Goal: Task Accomplishment & Management: Complete application form

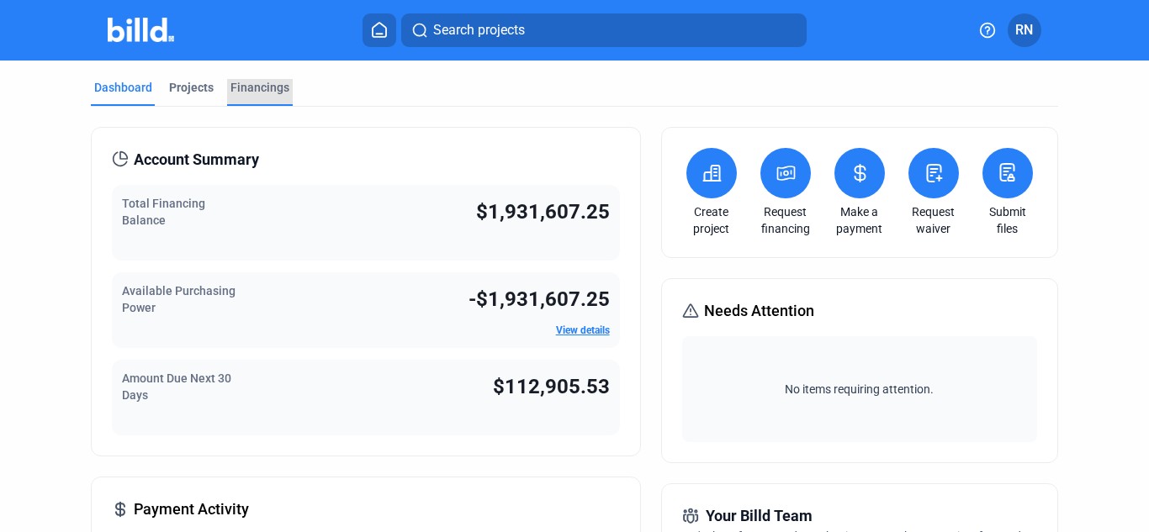
click at [273, 87] on div "Financings" at bounding box center [259, 87] width 59 height 17
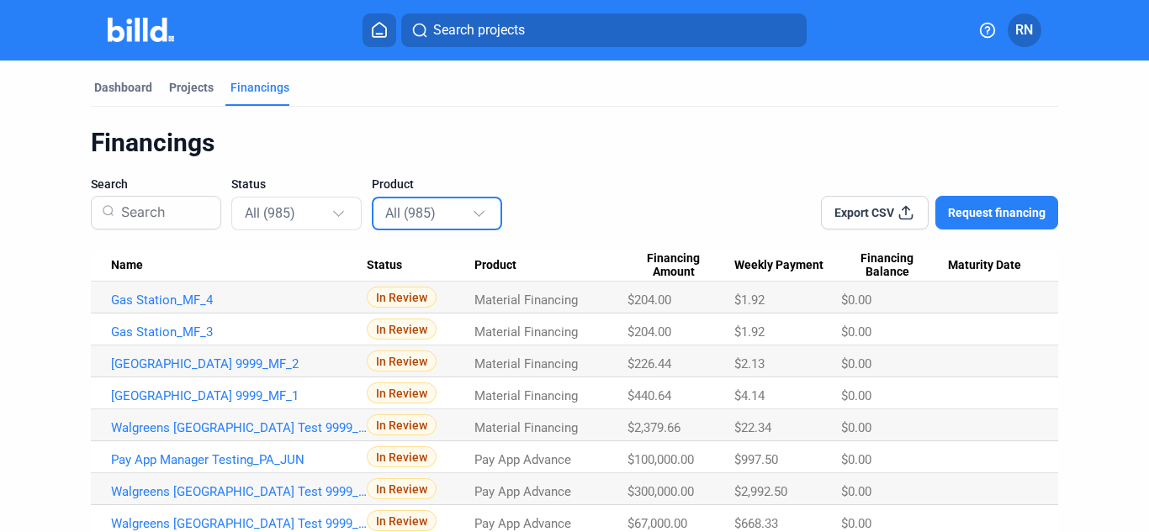
click at [472, 214] on div at bounding box center [481, 206] width 19 height 27
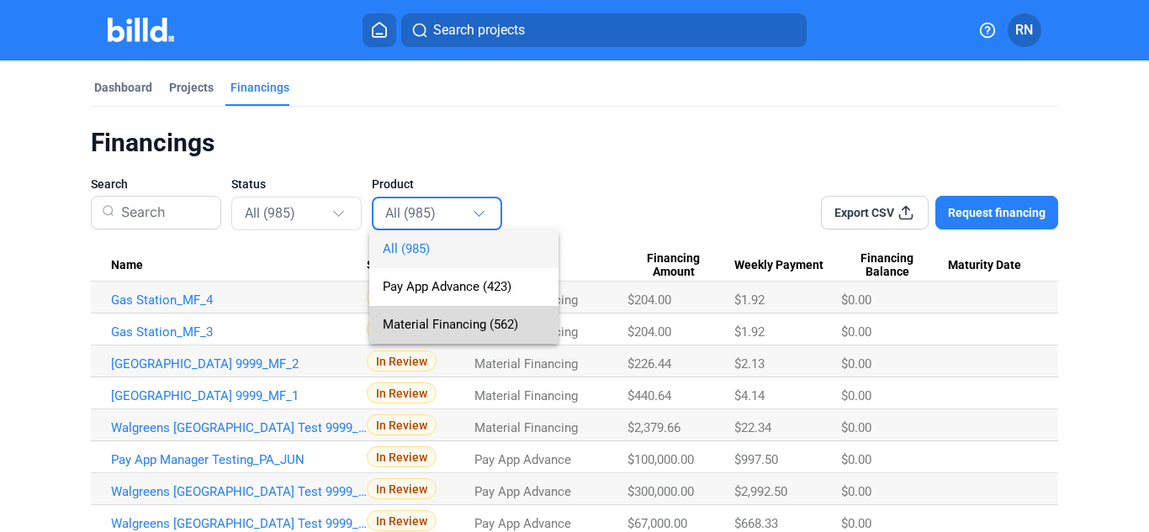
click at [452, 322] on span "Material Financing (562)" at bounding box center [450, 324] width 135 height 15
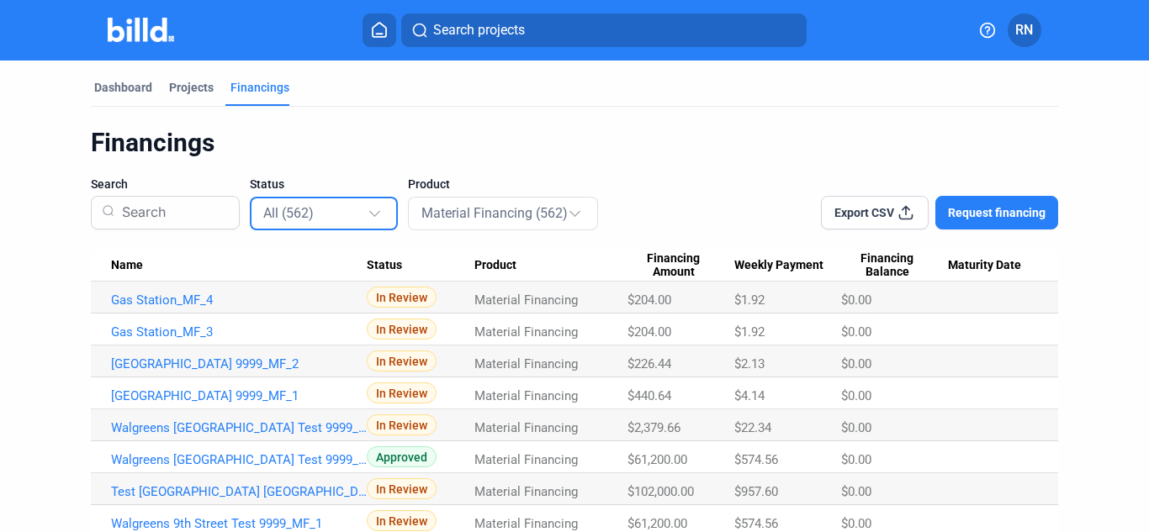
click at [363, 225] on div "All (562)" at bounding box center [325, 213] width 124 height 33
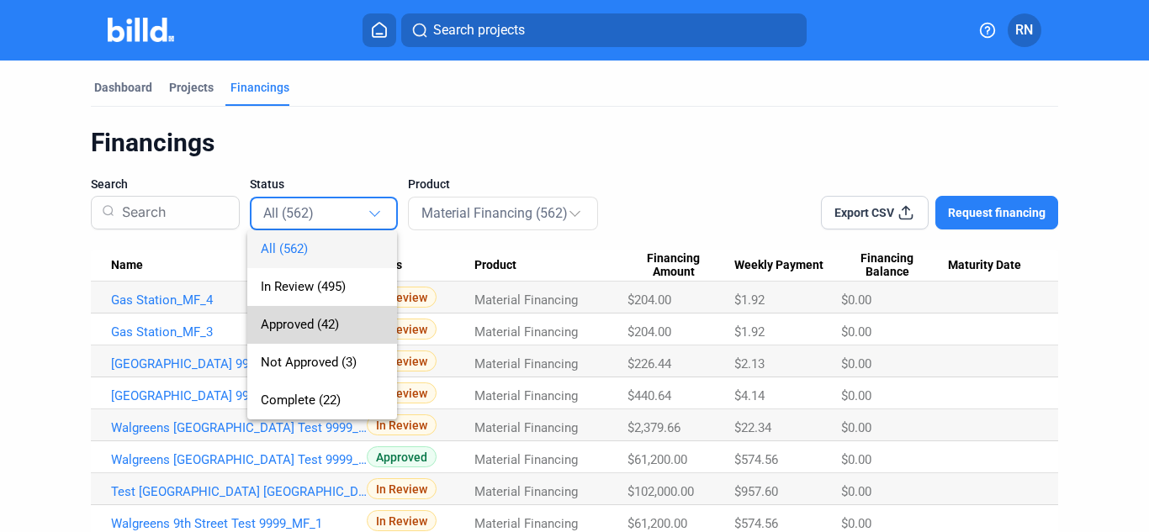
click at [316, 332] on span "Approved (42)" at bounding box center [322, 325] width 123 height 38
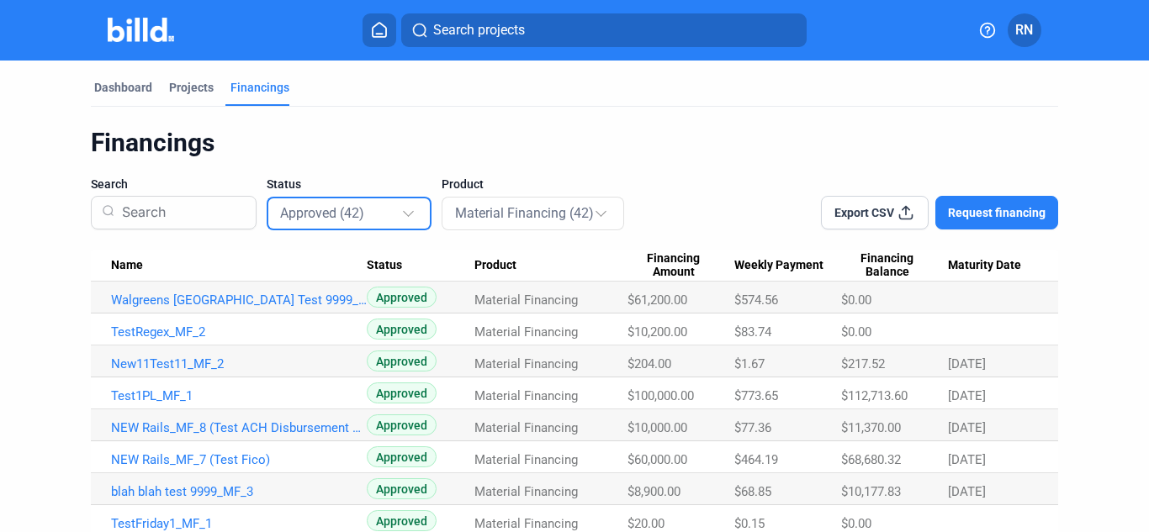
click at [384, 218] on div "Approved (42)" at bounding box center [341, 213] width 122 height 22
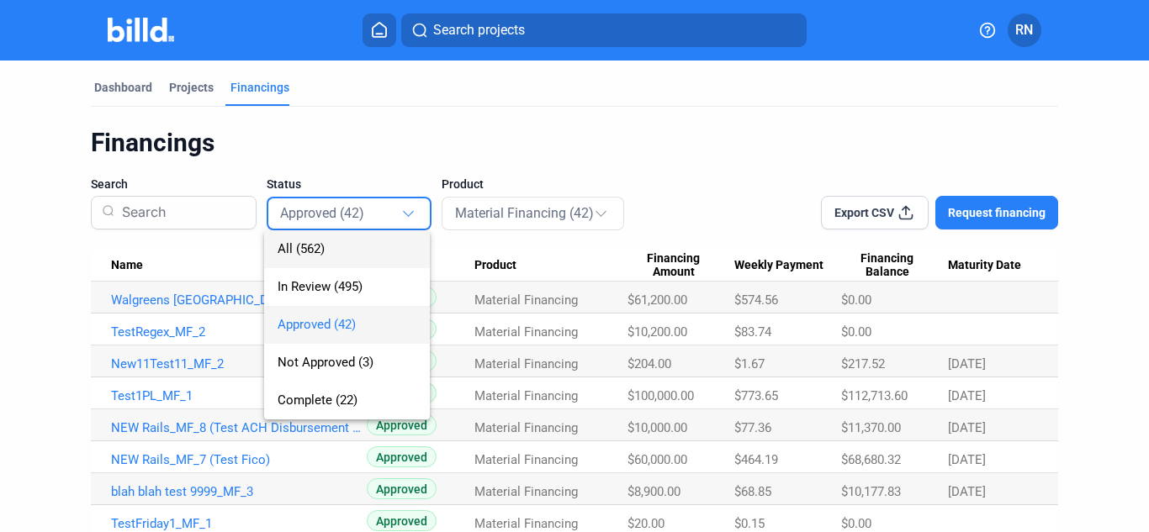
click at [357, 247] on span "All (562)" at bounding box center [347, 249] width 138 height 38
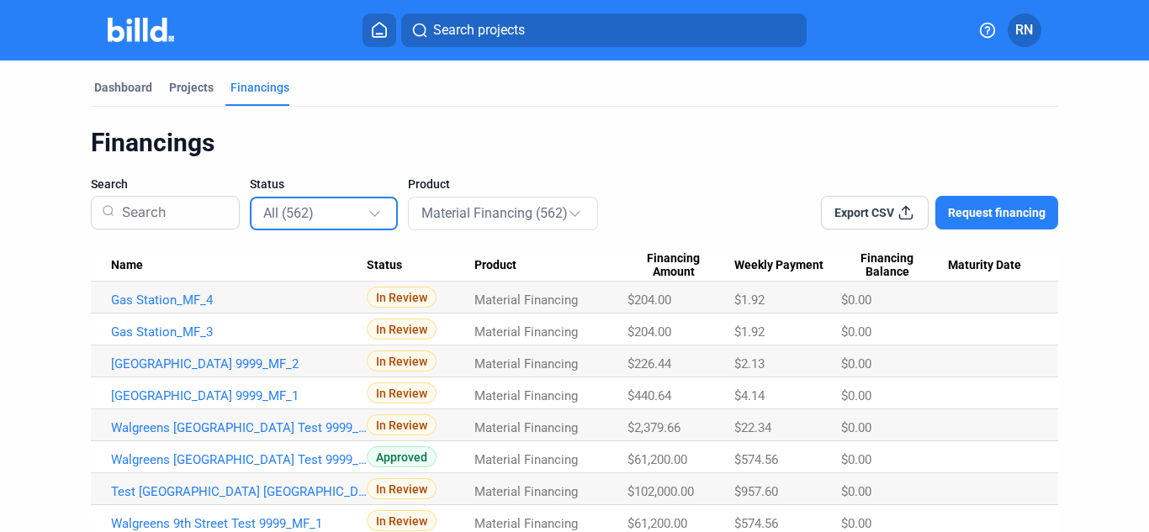
click at [369, 212] on div at bounding box center [374, 211] width 11 height 11
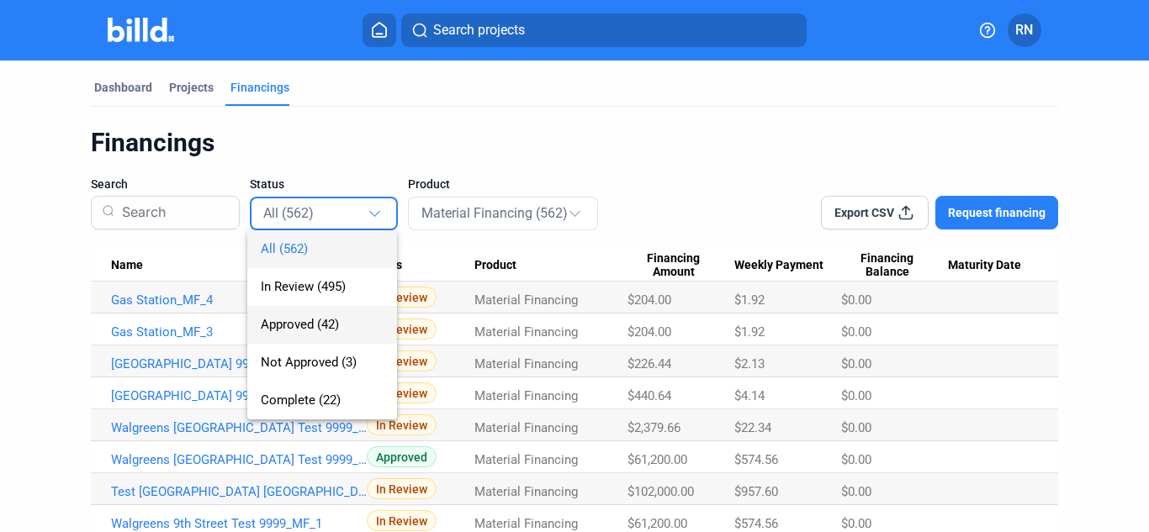
click at [305, 317] on span "Approved (42)" at bounding box center [300, 324] width 78 height 15
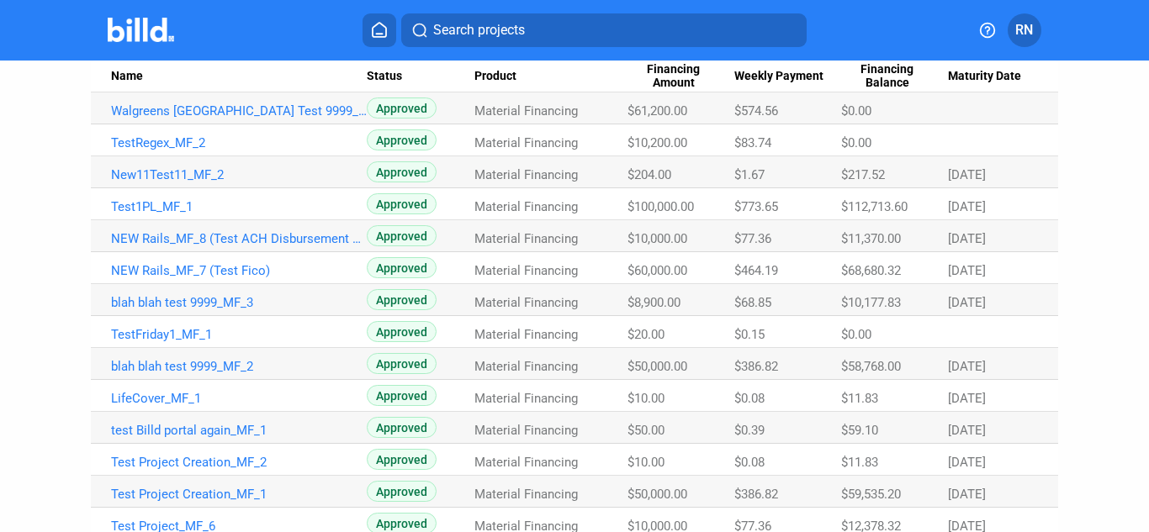
scroll to position [189, 0]
click at [238, 366] on link "blah blah test 9999_MF_2" at bounding box center [239, 366] width 256 height 15
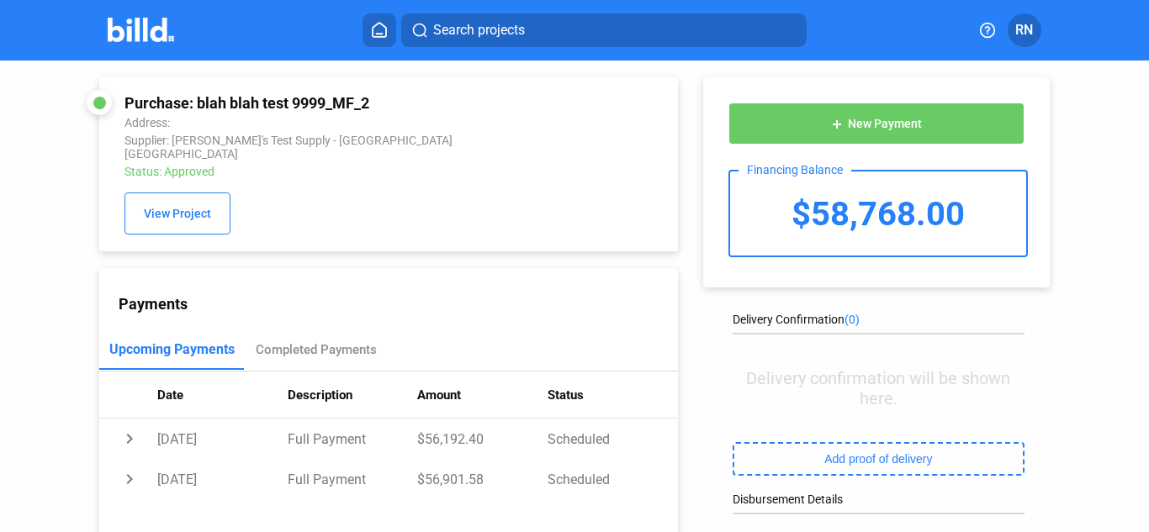
scroll to position [291, 0]
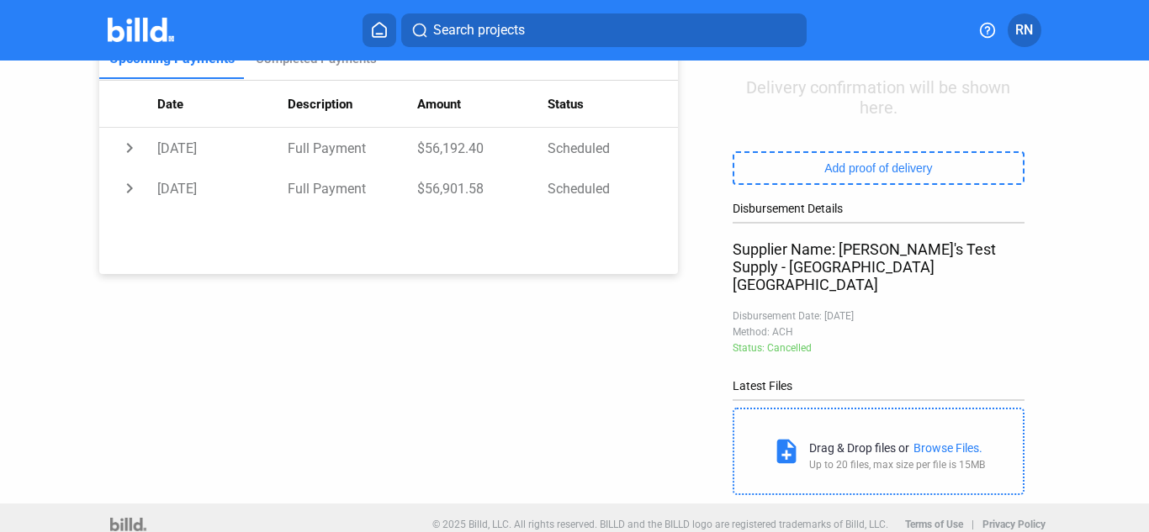
click at [938, 442] on div "Browse Files." at bounding box center [947, 448] width 69 height 13
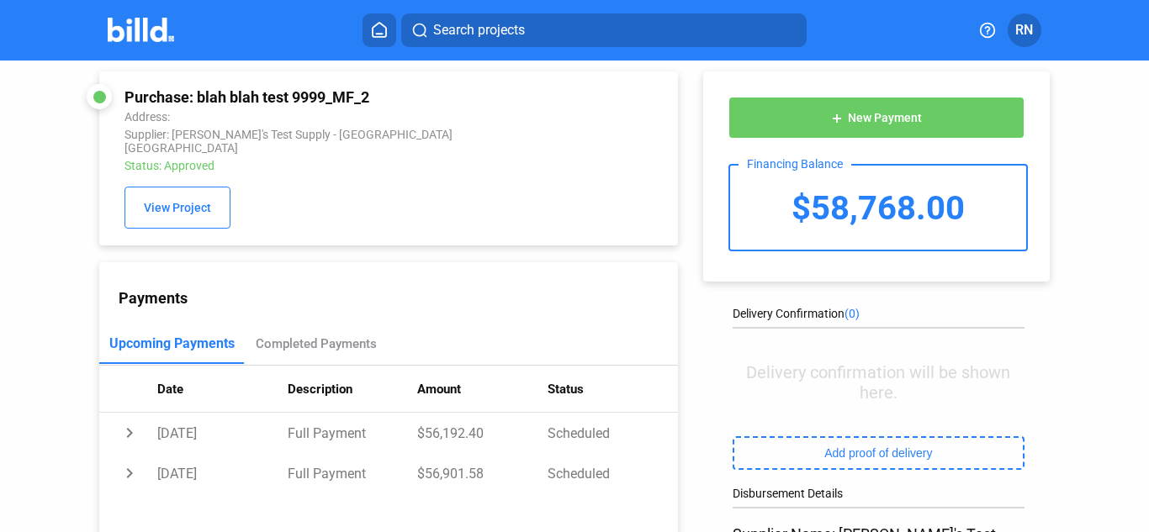
scroll to position [5, 0]
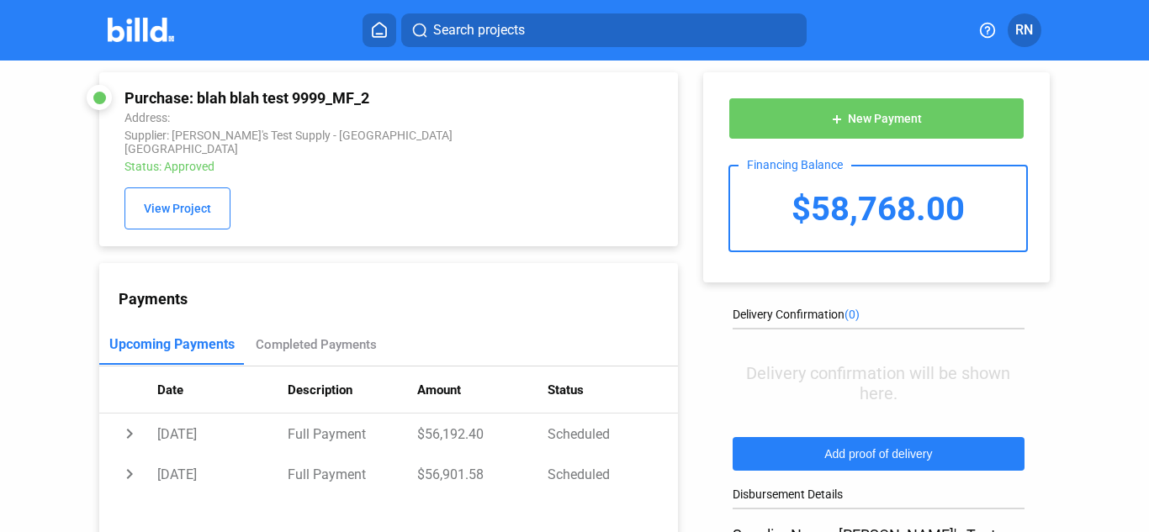
click at [891, 447] on button "Add proof of delivery" at bounding box center [878, 454] width 292 height 34
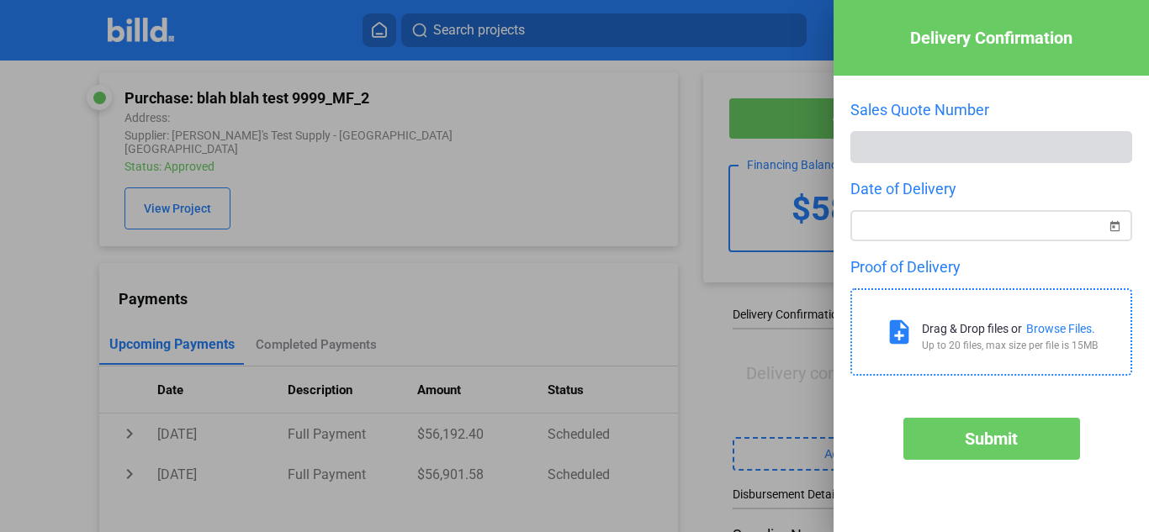
click at [1098, 219] on span "Open calendar" at bounding box center [1114, 216] width 40 height 40
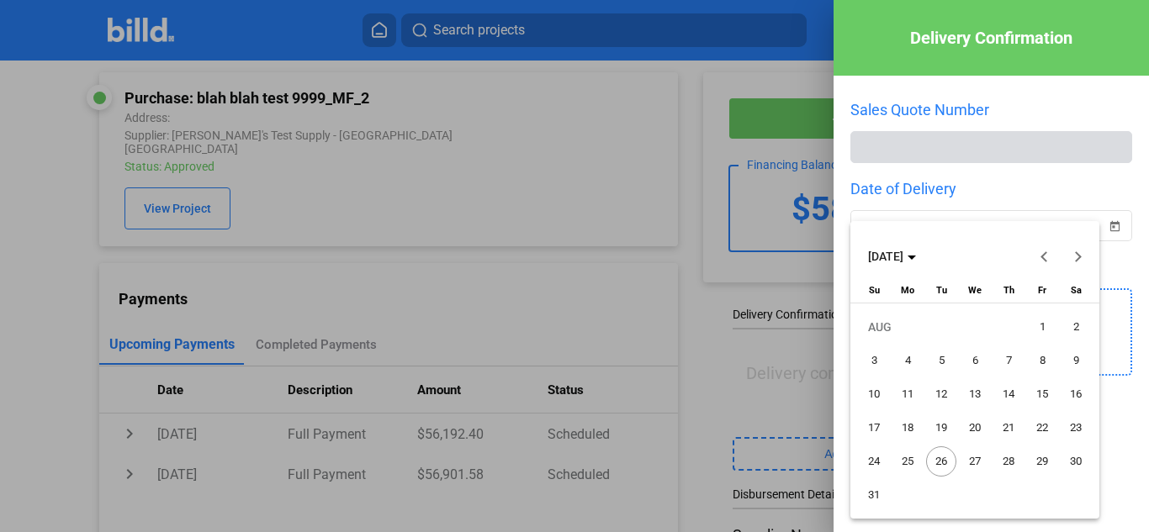
click at [1042, 456] on span "29" at bounding box center [1042, 462] width 30 height 30
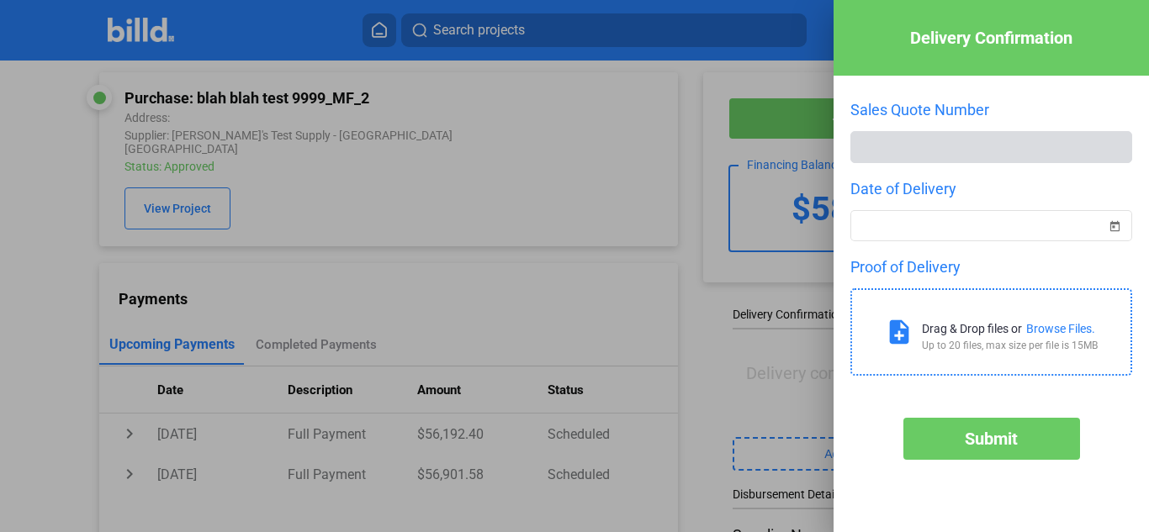
click at [1064, 329] on div "Browse Files." at bounding box center [1060, 328] width 69 height 13
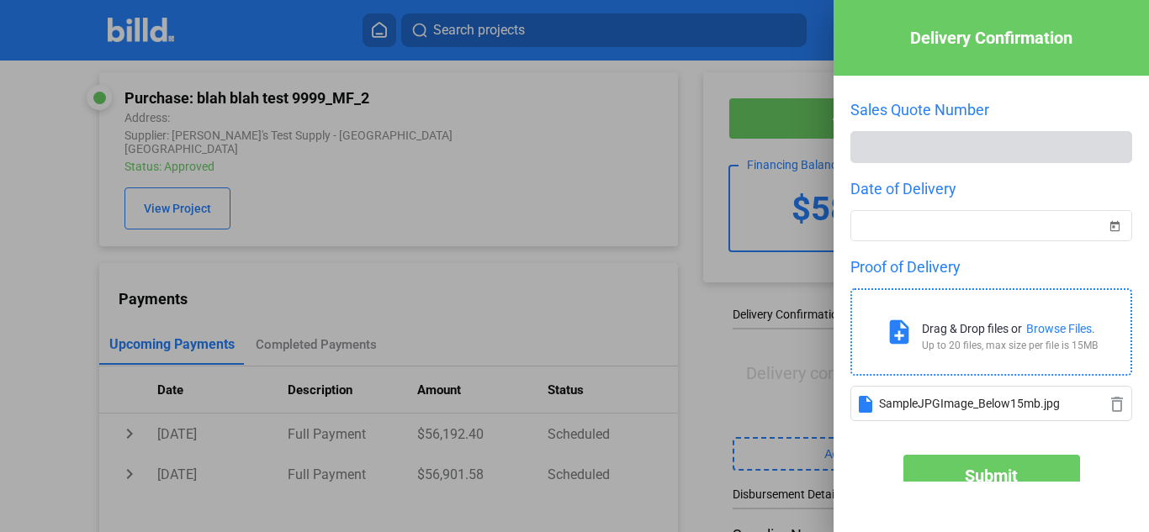
click at [957, 465] on button "Submit" at bounding box center [991, 476] width 177 height 42
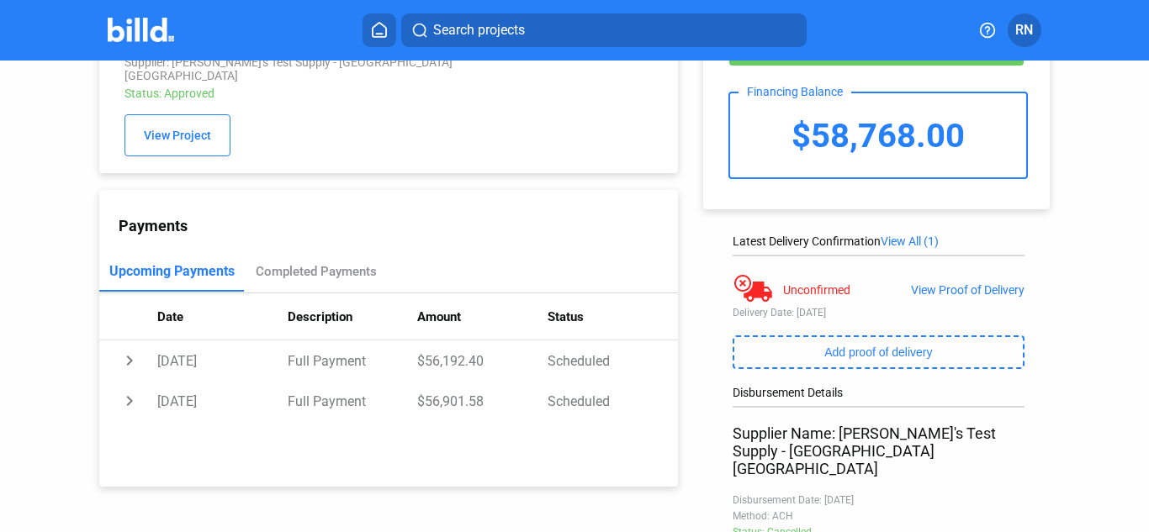
scroll to position [79, 0]
click at [955, 287] on div "View Proof of Delivery" at bounding box center [968, 289] width 114 height 13
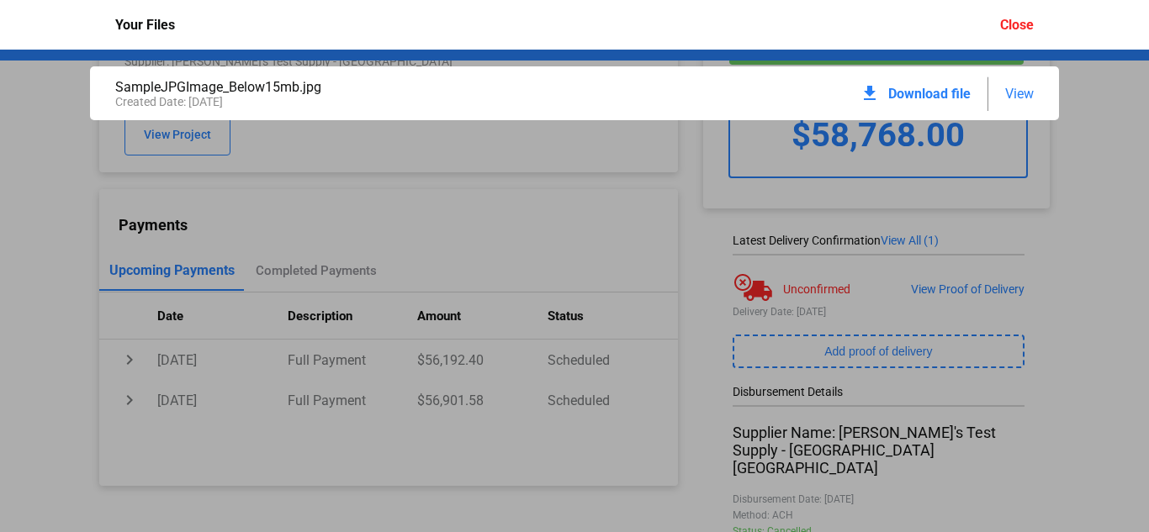
click at [1023, 27] on div "Close" at bounding box center [1017, 25] width 34 height 16
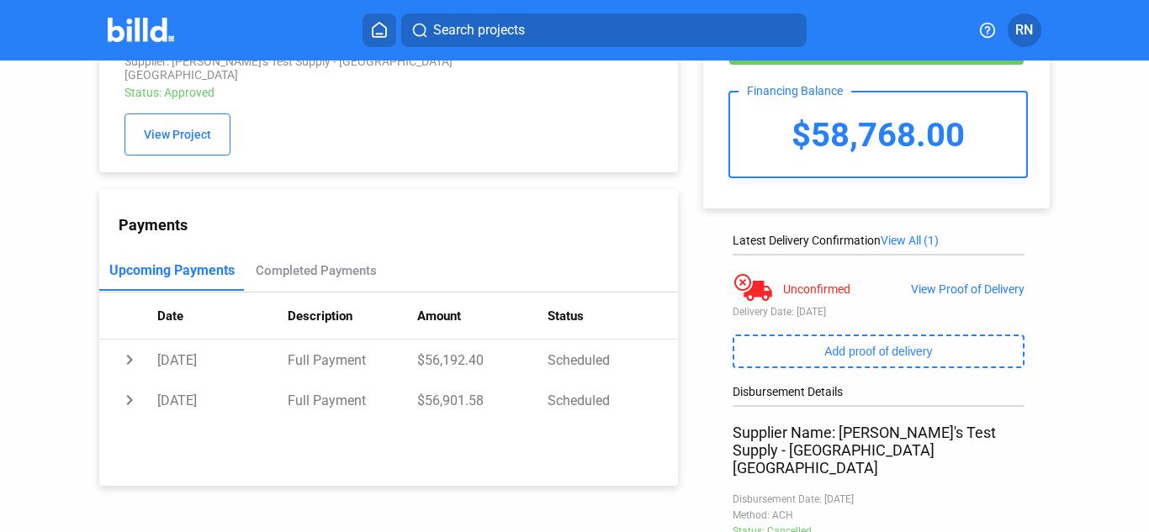
click at [738, 284] on div at bounding box center [753, 289] width 42 height 34
click at [921, 239] on span "View All (1)" at bounding box center [910, 240] width 58 height 13
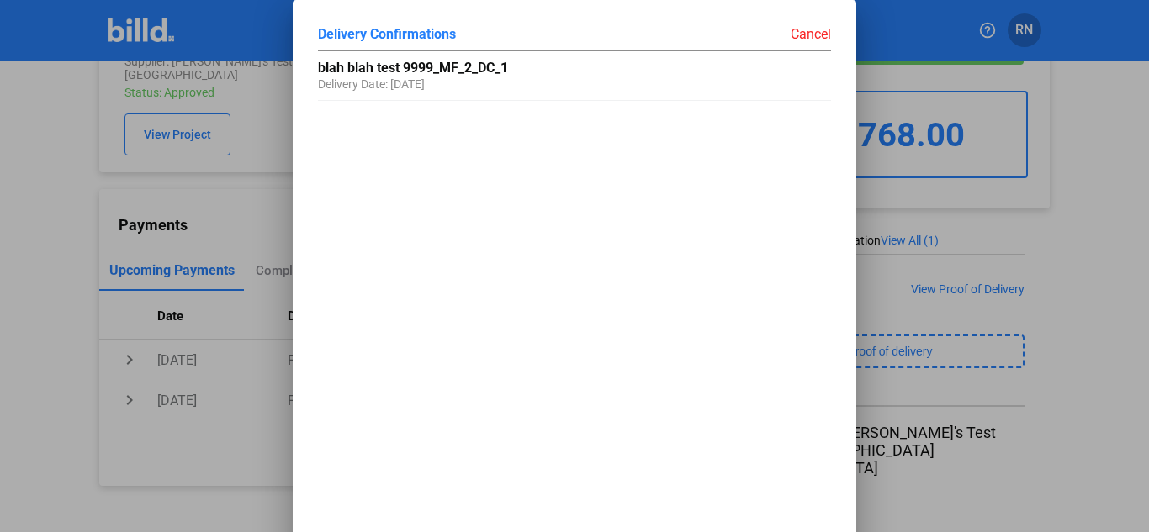
click at [818, 37] on div "Cancel" at bounding box center [702, 33] width 257 height 17
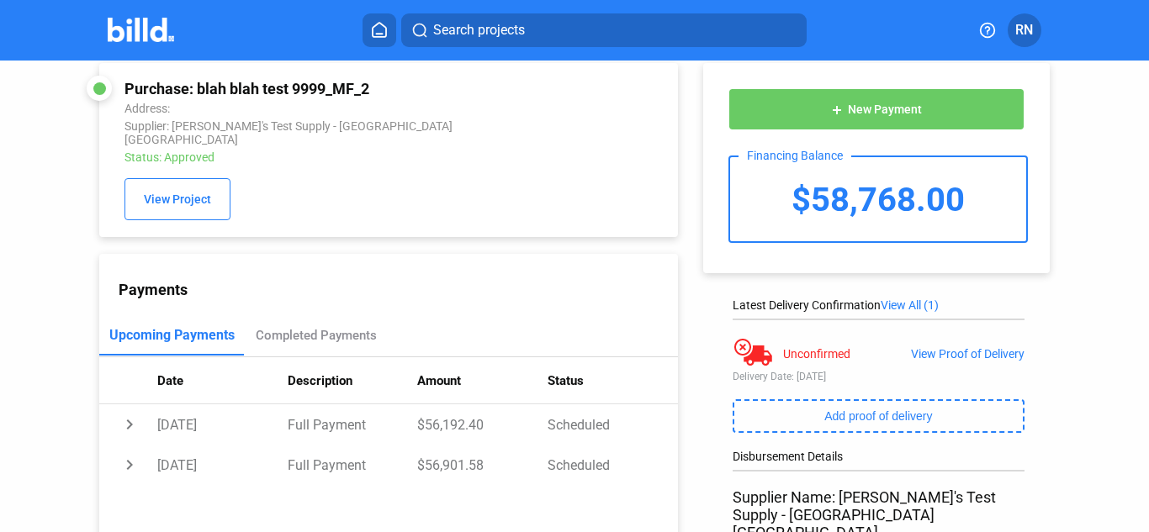
scroll to position [0, 0]
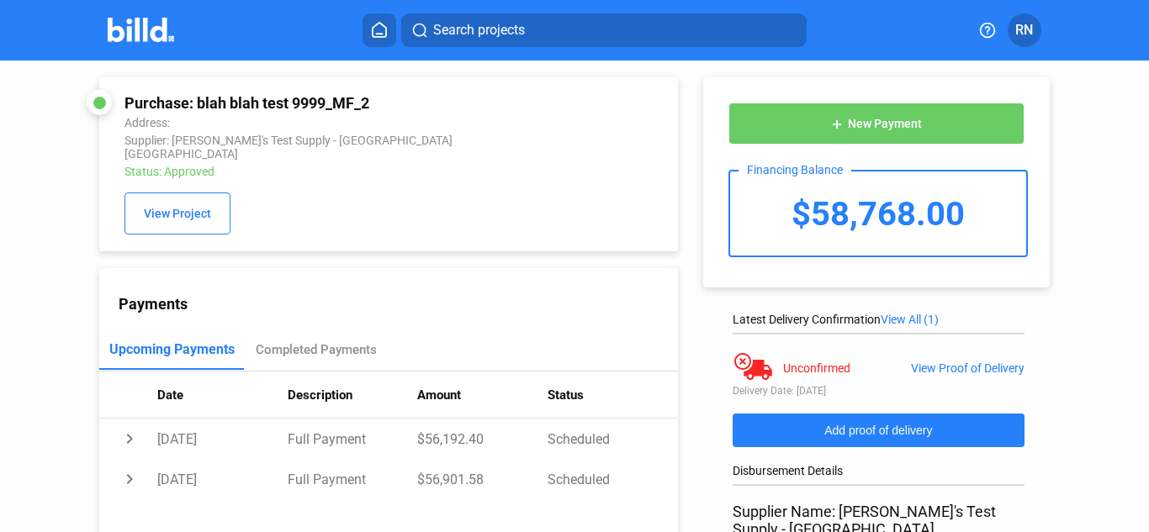
click at [887, 435] on span "Add proof of delivery" at bounding box center [878, 430] width 108 height 13
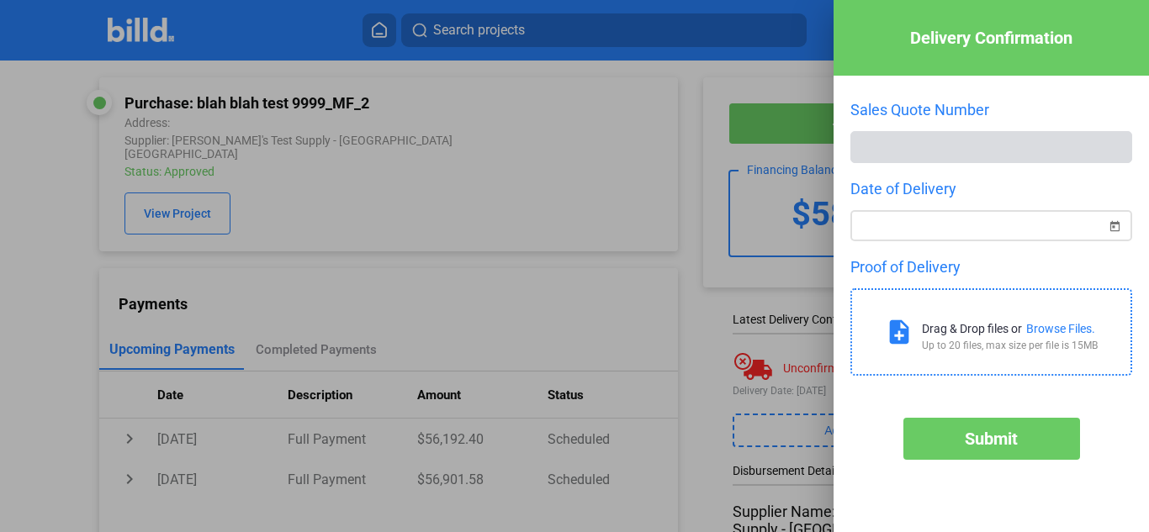
click at [961, 221] on div "Delivery Confirmation Sales Quote Number Date of Delivery Proof of Delivery not…" at bounding box center [574, 266] width 1149 height 532
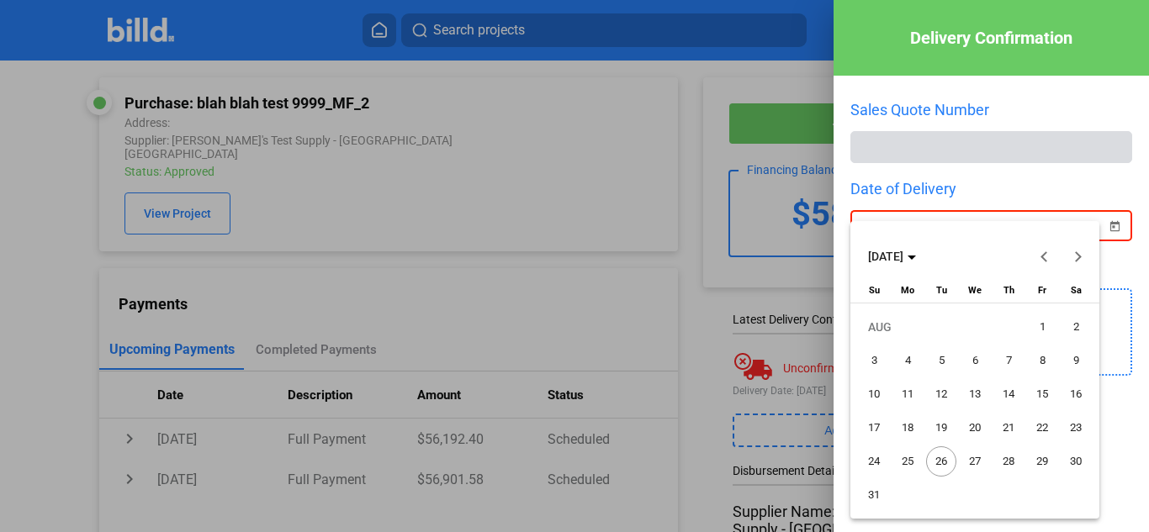
click at [871, 496] on span "31" at bounding box center [874, 495] width 30 height 30
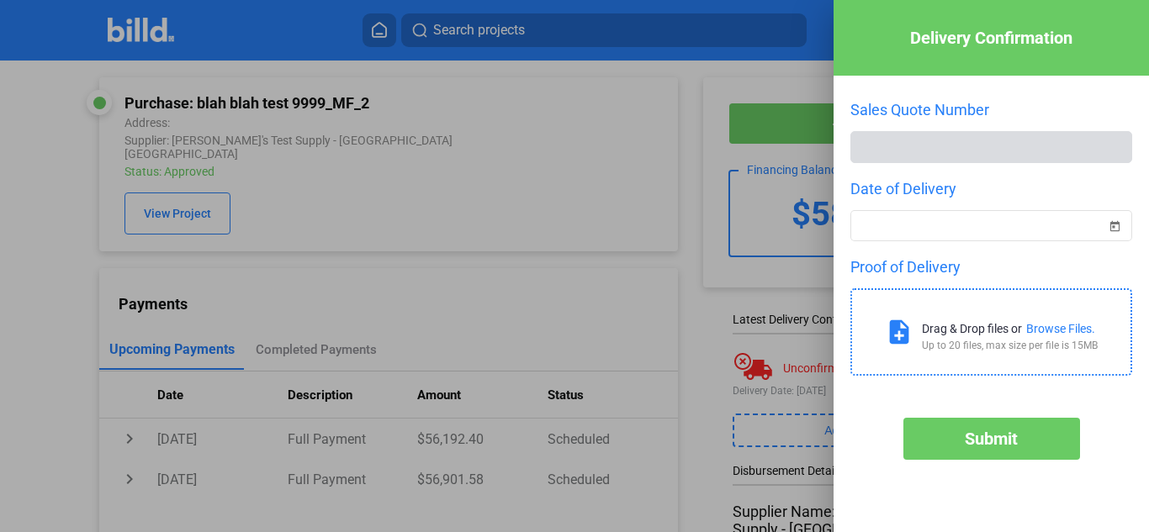
click at [1061, 326] on div "Browse Files." at bounding box center [1060, 328] width 69 height 13
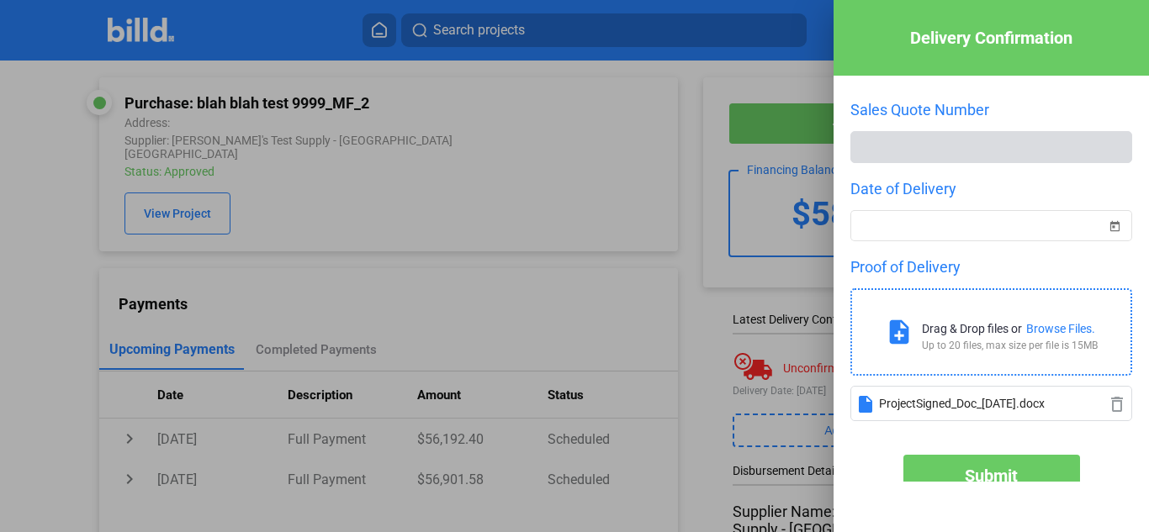
scroll to position [69, 0]
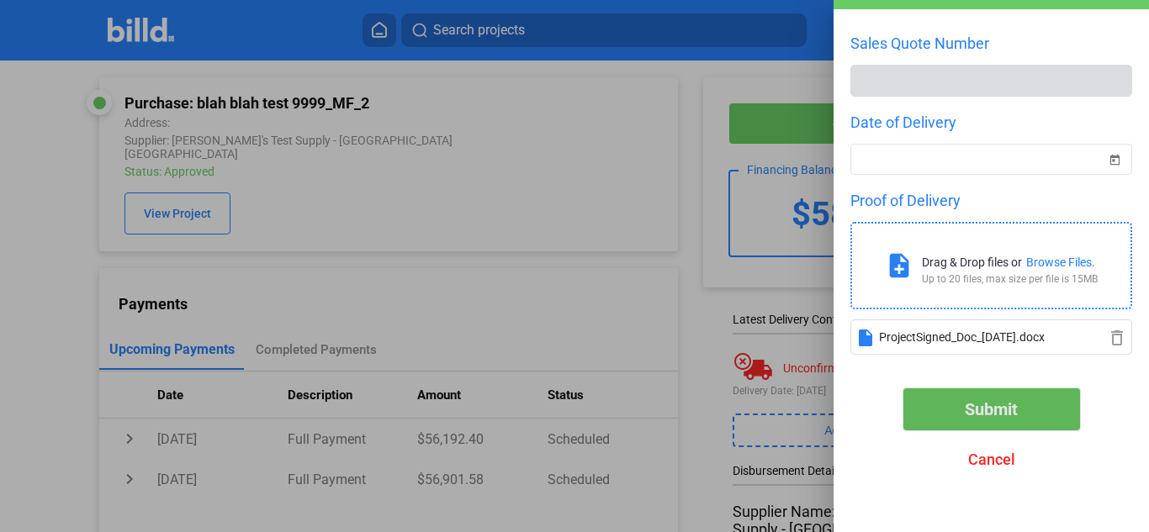
click at [978, 404] on span "Submit" at bounding box center [991, 409] width 53 height 20
